Goal: Information Seeking & Learning: Learn about a topic

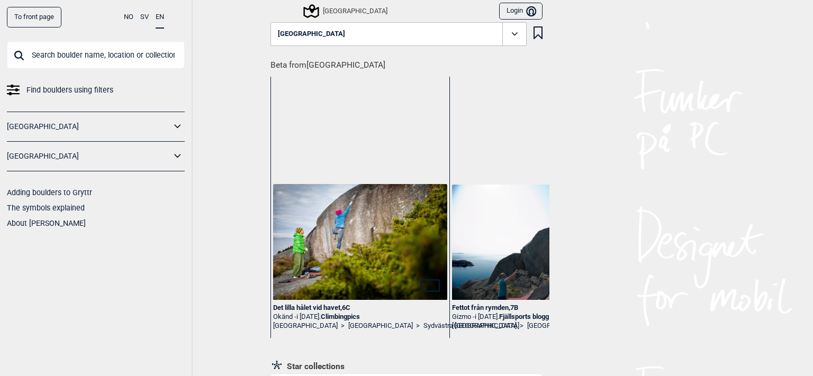
click at [208, 184] on div "To front page NO SV EN Find boulders using filters [GEOGRAPHIC_DATA] [GEOGRAPHI…" at bounding box center [406, 188] width 813 height 376
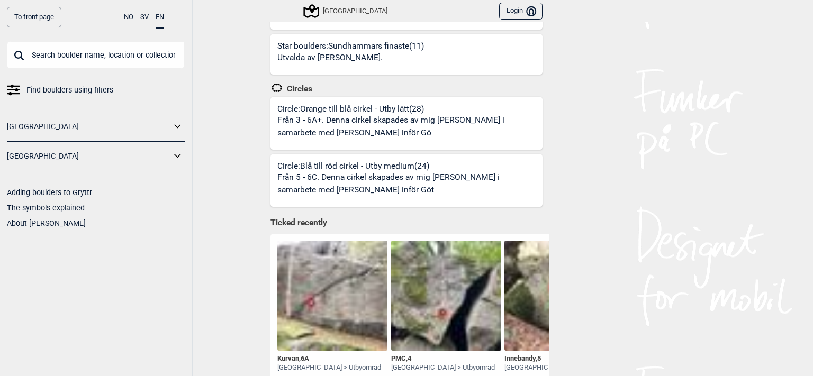
scroll to position [434, 0]
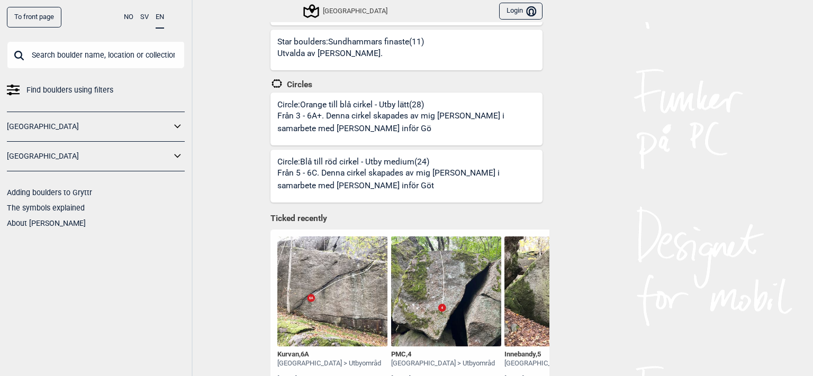
click at [300, 135] on p "Från 3 - 6A+. Denna cirkel skapades av mig [PERSON_NAME] i samarbete med [PERSO…" at bounding box center [408, 122] width 262 height 25
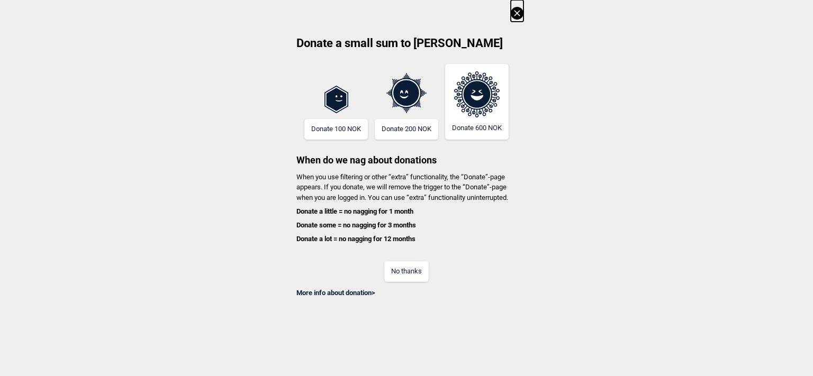
click at [402, 276] on button "No thanks" at bounding box center [406, 272] width 44 height 21
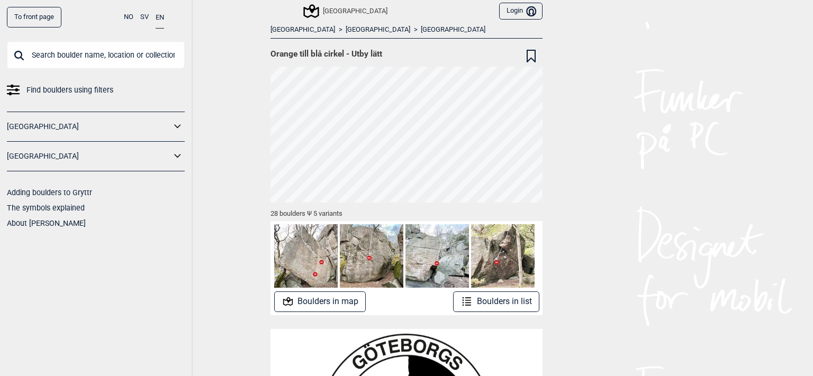
click at [495, 312] on button "Boulders in list" at bounding box center [496, 302] width 86 height 21
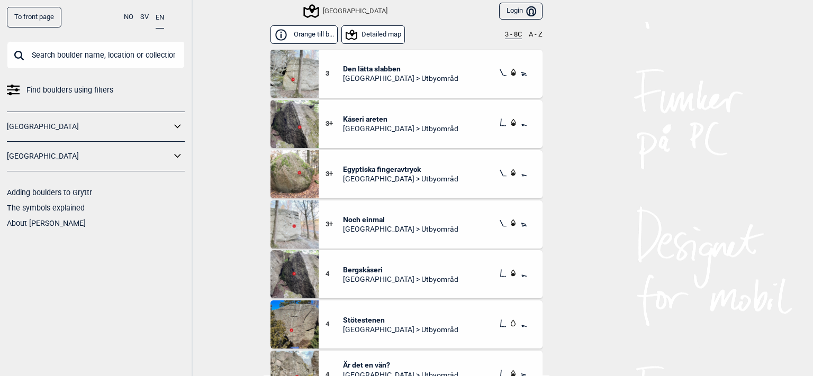
click at [235, 253] on div "To front page NO SV EN Find boulders using filters [GEOGRAPHIC_DATA] [GEOGRAPHI…" at bounding box center [406, 188] width 813 height 376
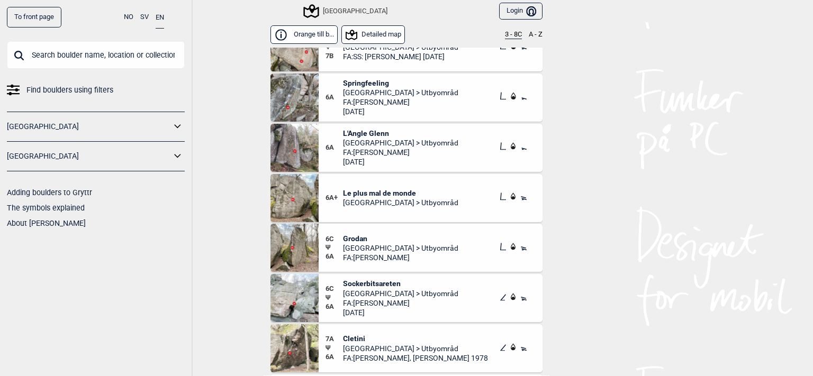
scroll to position [1265, 0]
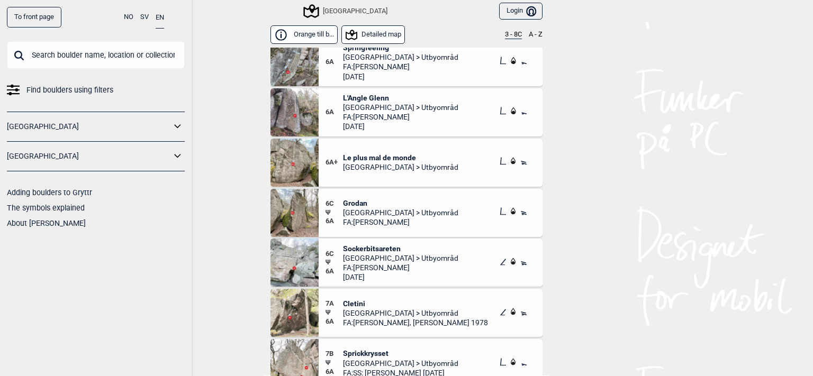
click at [231, 258] on div "To front page NO SV EN Find boulders using filters [GEOGRAPHIC_DATA] [GEOGRAPHI…" at bounding box center [406, 188] width 813 height 376
click at [175, 156] on icon at bounding box center [178, 156] width 14 height 15
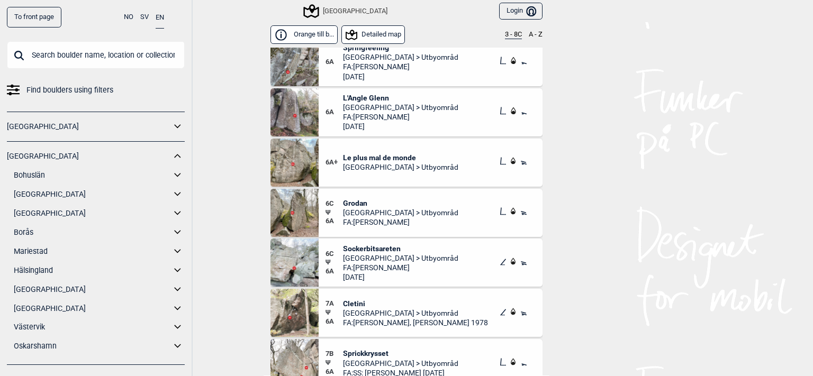
click at [44, 217] on link "[GEOGRAPHIC_DATA]" at bounding box center [92, 213] width 157 height 15
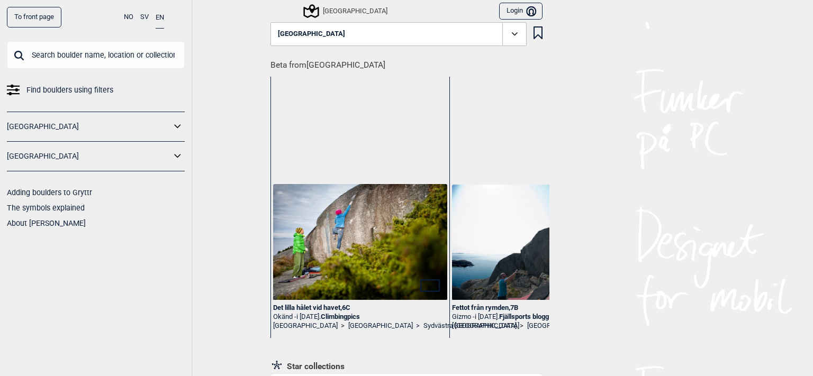
click at [199, 210] on div "To front page NO SV EN Find boulders using filters [GEOGRAPHIC_DATA] [GEOGRAPHI…" at bounding box center [406, 188] width 813 height 376
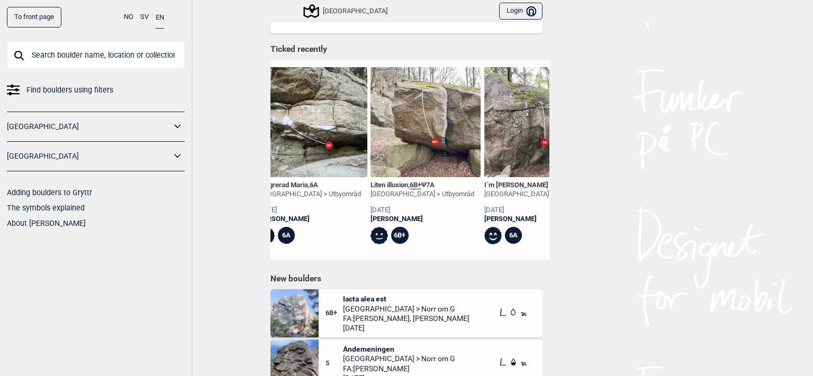
scroll to position [0, 8267]
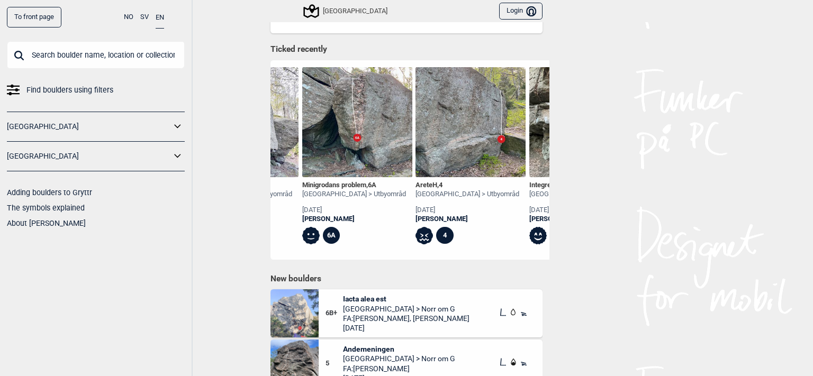
click at [417, 224] on div "[PERSON_NAME]" at bounding box center [468, 219] width 104 height 9
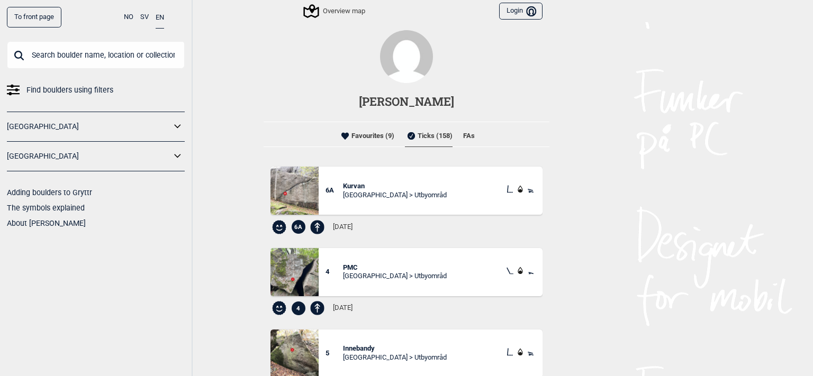
click at [376, 130] on li "Favourites (9)" at bounding box center [367, 135] width 56 height 21
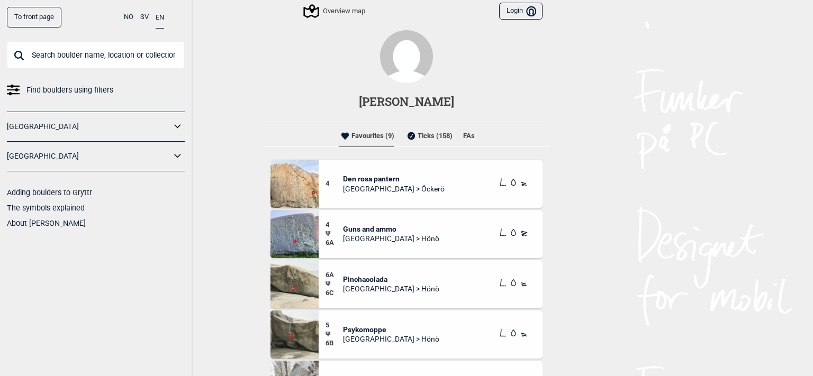
click at [246, 190] on div "To front page NO SV EN Find boulders using filters [GEOGRAPHIC_DATA] [GEOGRAPHI…" at bounding box center [406, 188] width 813 height 376
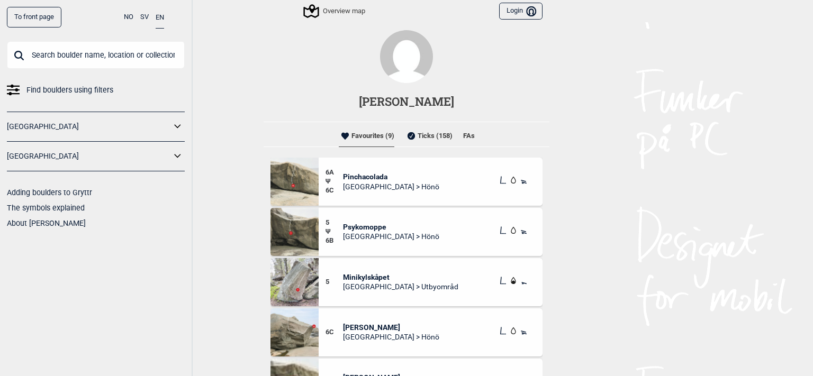
scroll to position [123, 0]
